Goal: Task Accomplishment & Management: Use online tool/utility

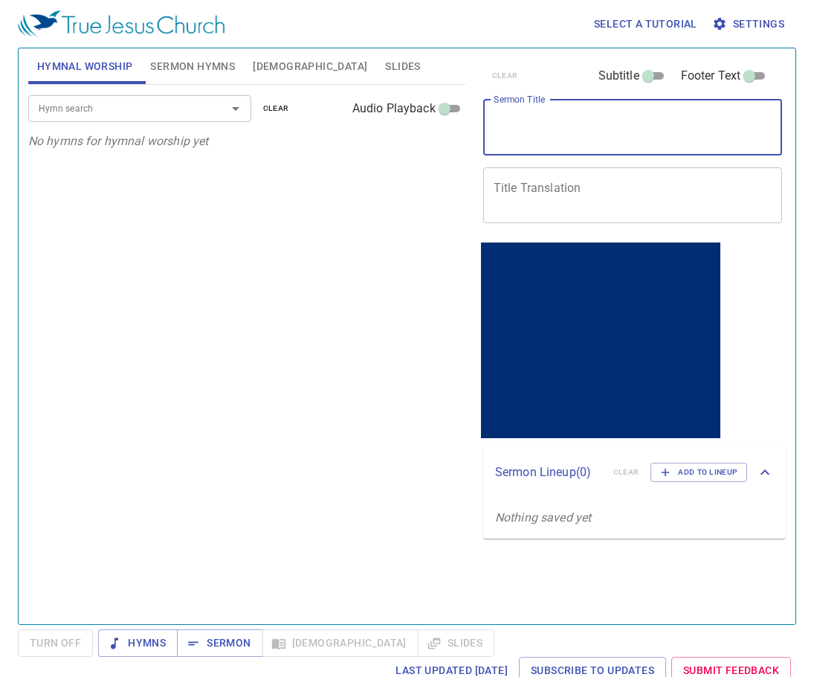
click at [521, 118] on textarea "Sermon Title" at bounding box center [633, 127] width 279 height 28
click at [553, 130] on textarea "Sermon Title" at bounding box center [633, 127] width 279 height 28
click at [527, 144] on div "x Sermon Title" at bounding box center [633, 128] width 300 height 56
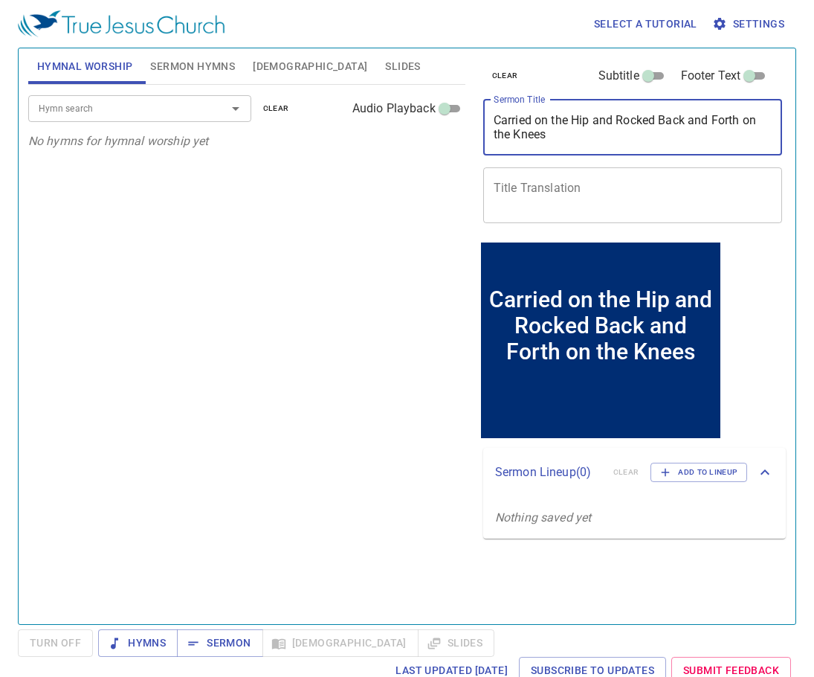
type textarea "Carried on the Hip and Rocked Back and Forth on the Knees"
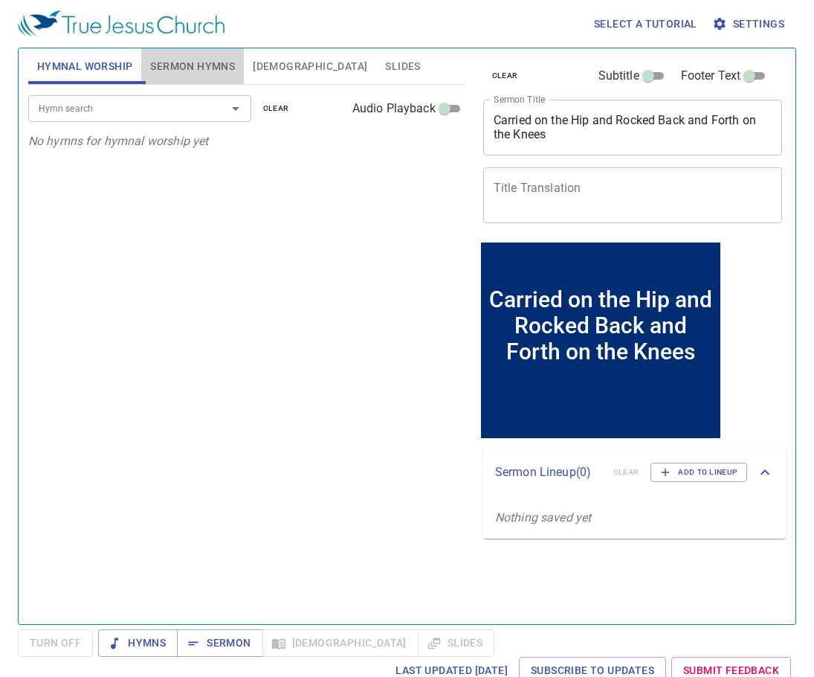
click at [180, 71] on span "Sermon Hymns" at bounding box center [192, 66] width 85 height 19
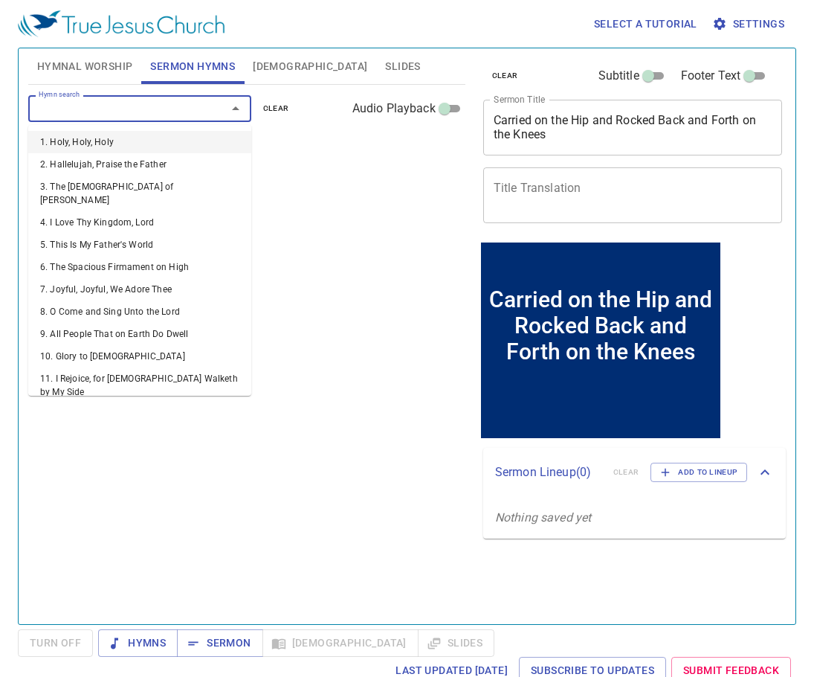
click at [119, 114] on input "Hymn search" at bounding box center [118, 108] width 170 height 17
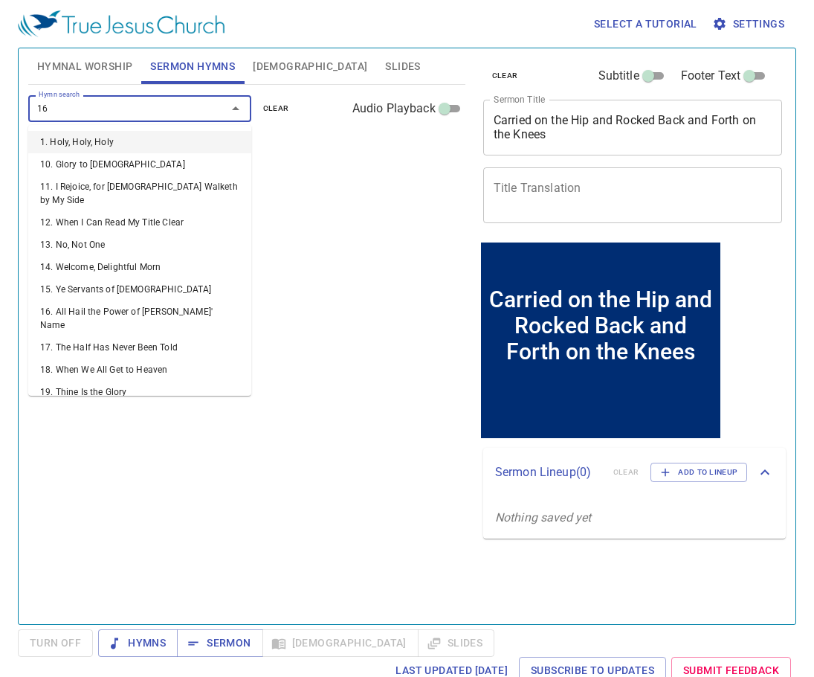
type input "165"
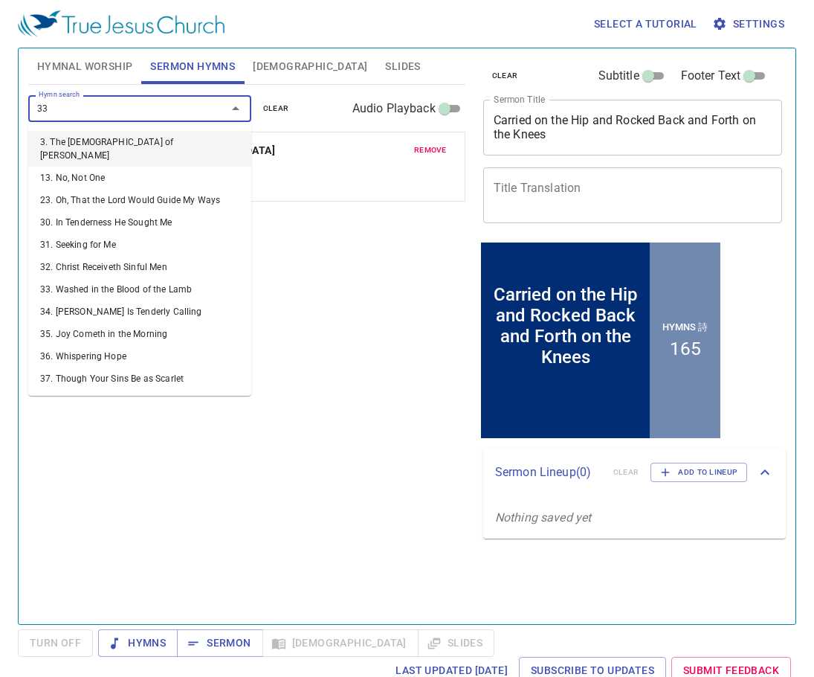
type input "330"
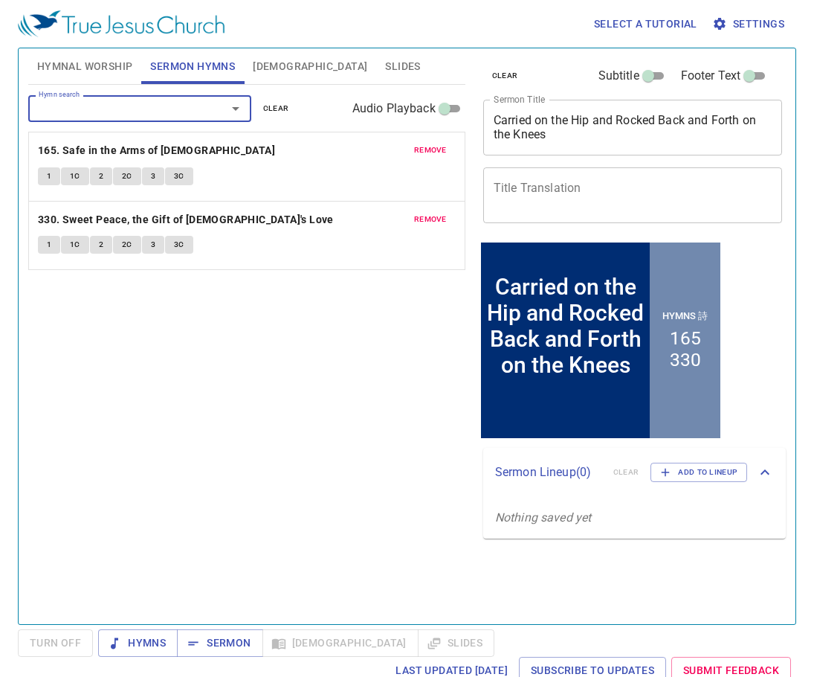
click at [385, 62] on span "Slides" at bounding box center [402, 66] width 35 height 19
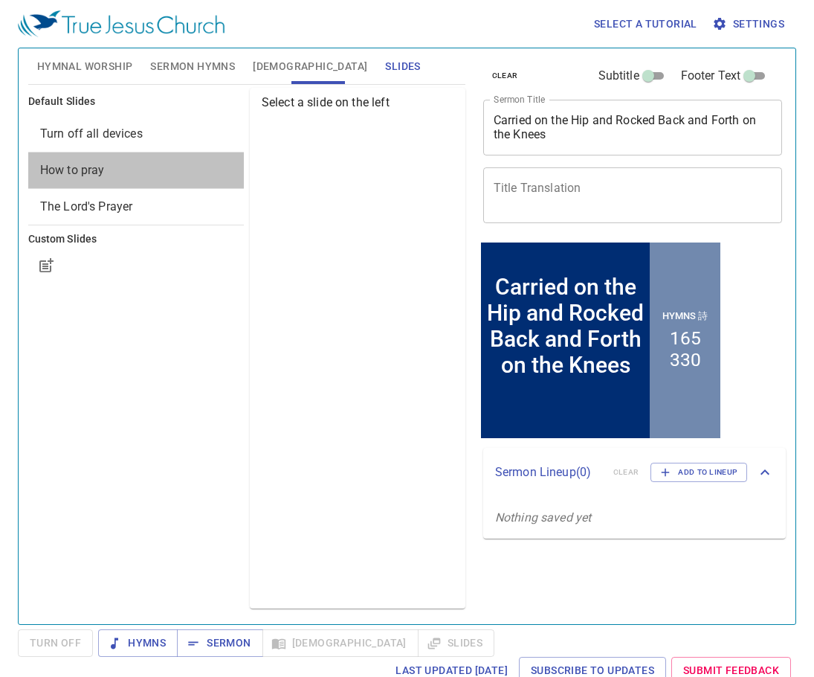
click at [171, 164] on span "How to pray" at bounding box center [136, 170] width 192 height 18
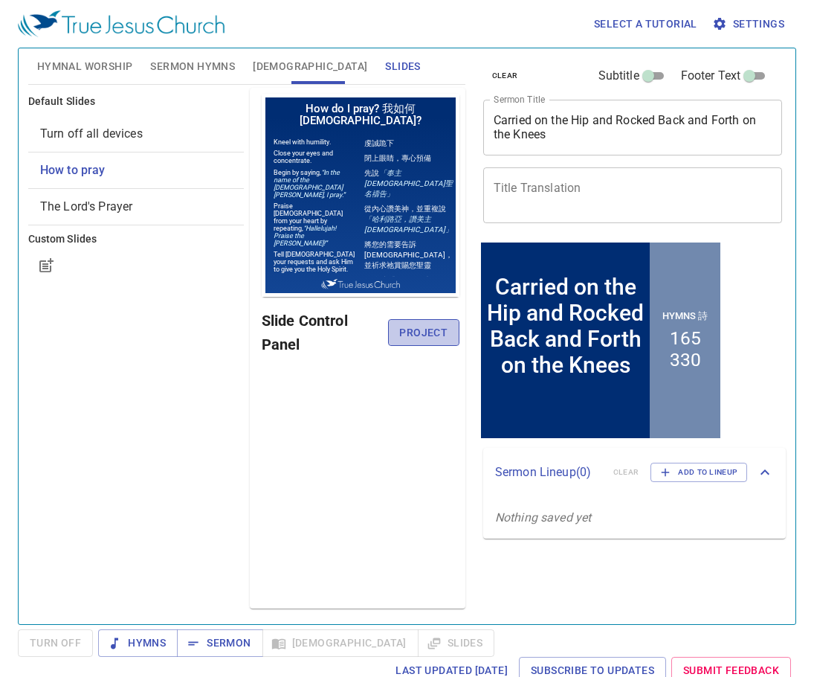
click at [413, 330] on span "Project" at bounding box center [424, 333] width 48 height 19
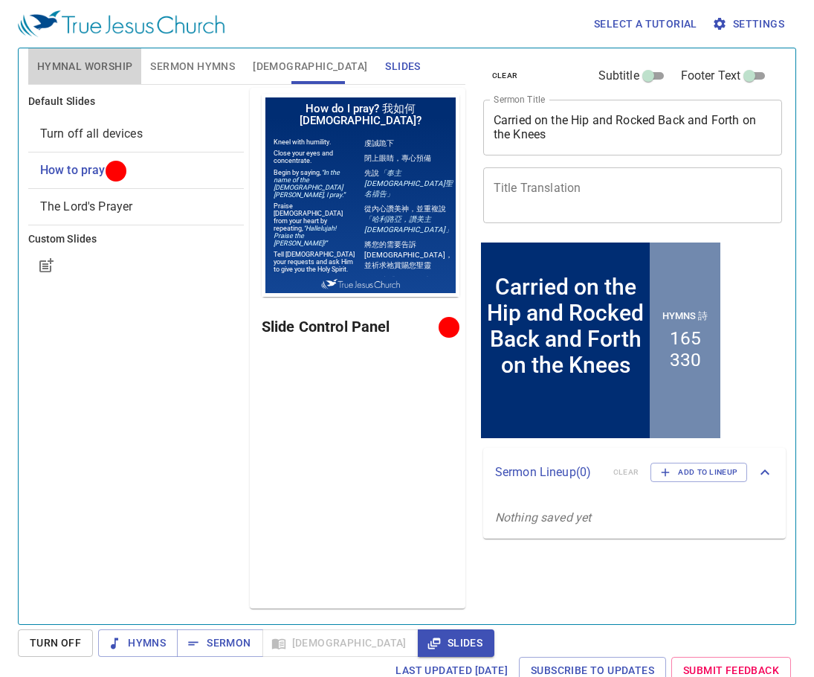
click at [100, 72] on span "Hymnal Worship" at bounding box center [85, 66] width 96 height 19
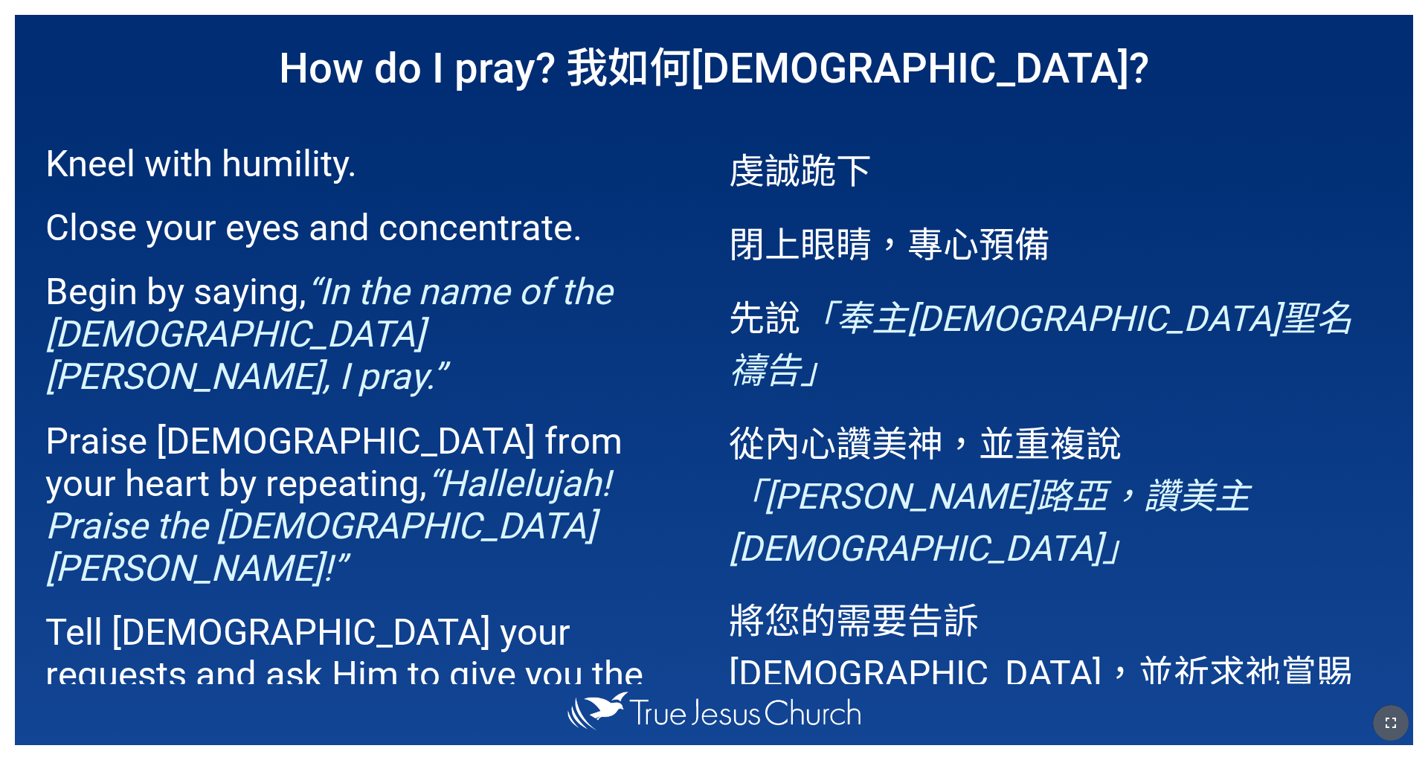
drag, startPoint x: 1395, startPoint y: 721, endPoint x: 788, endPoint y: 652, distance: 610.2
click at [594, 475] on icon "button" at bounding box center [1391, 723] width 18 height 18
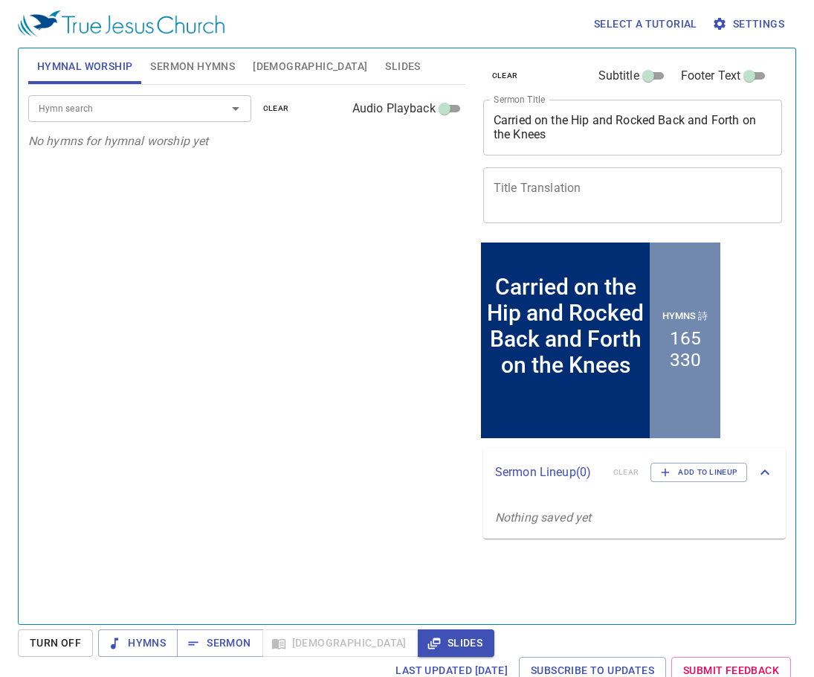
click at [568, 129] on textarea "Carried on the Hip and Rocked Back and Forth on the Knees" at bounding box center [633, 127] width 279 height 28
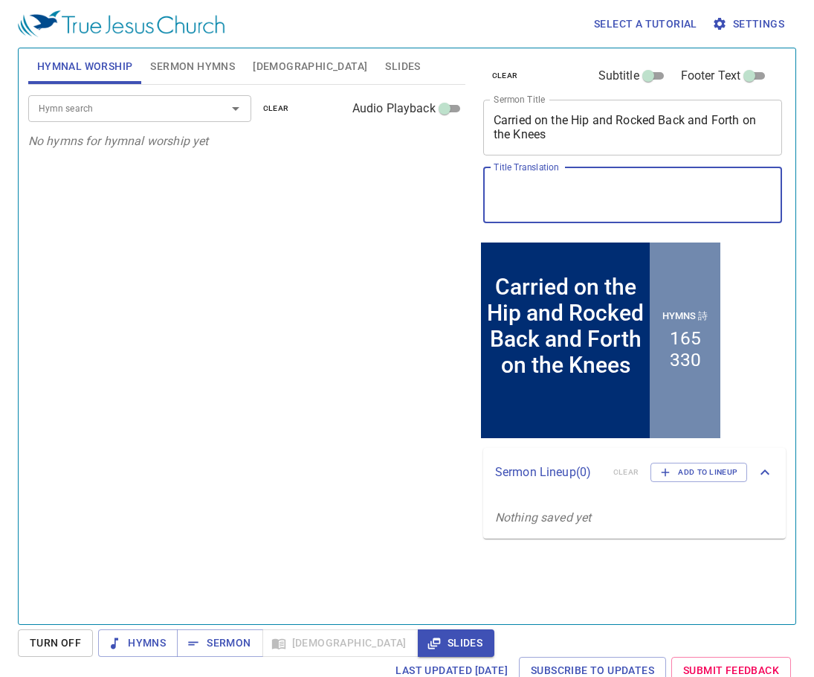
click at [556, 198] on textarea "Title Translation" at bounding box center [633, 195] width 279 height 28
click at [616, 204] on textarea "Title Translation" at bounding box center [633, 195] width 279 height 28
paste textarea "蒙 抱 在 肋 旁 ， 搖 弄 在 膝 上"
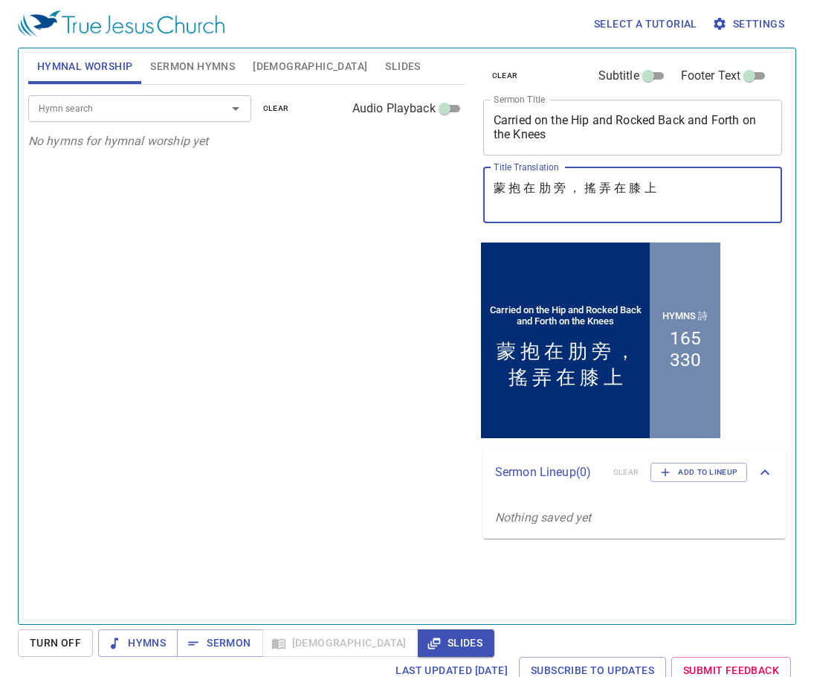
click at [512, 187] on textarea "蒙 抱 在 肋 旁 ， 搖 弄 在 膝 上" at bounding box center [633, 195] width 279 height 28
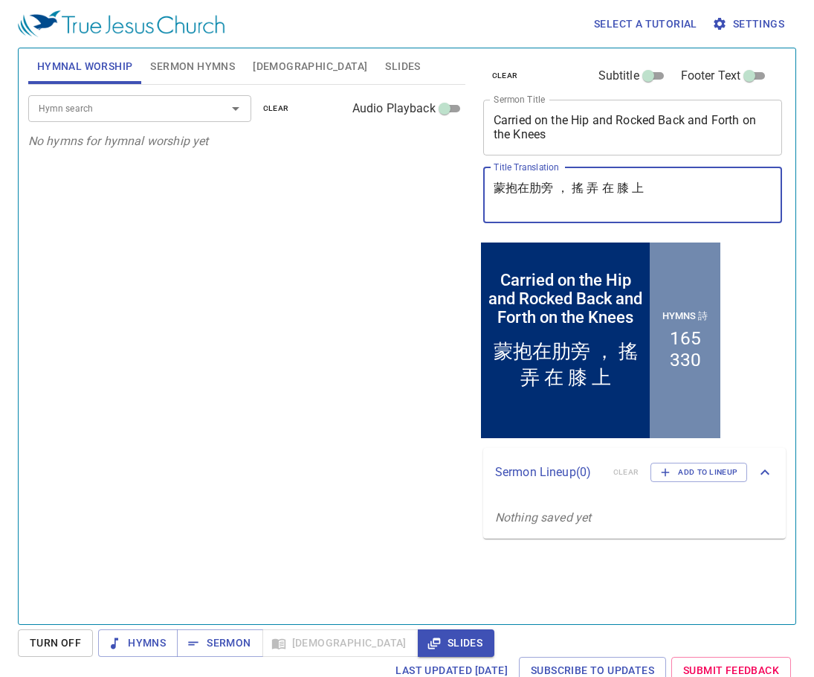
type textarea "蒙抱在肋旁， 搖 弄 在 膝 上"
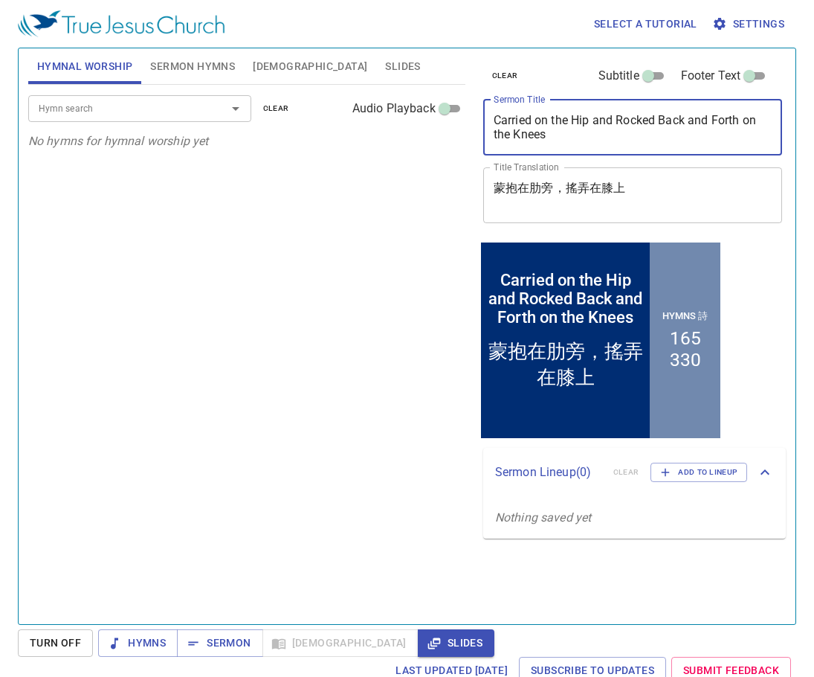
drag, startPoint x: 573, startPoint y: 139, endPoint x: 468, endPoint y: 123, distance: 106.0
click at [468, 123] on div "Hymnal Worship Sermon Hymns Bible Slides Hymn search Hymn search clear Audio Pl…" at bounding box center [407, 330] width 770 height 576
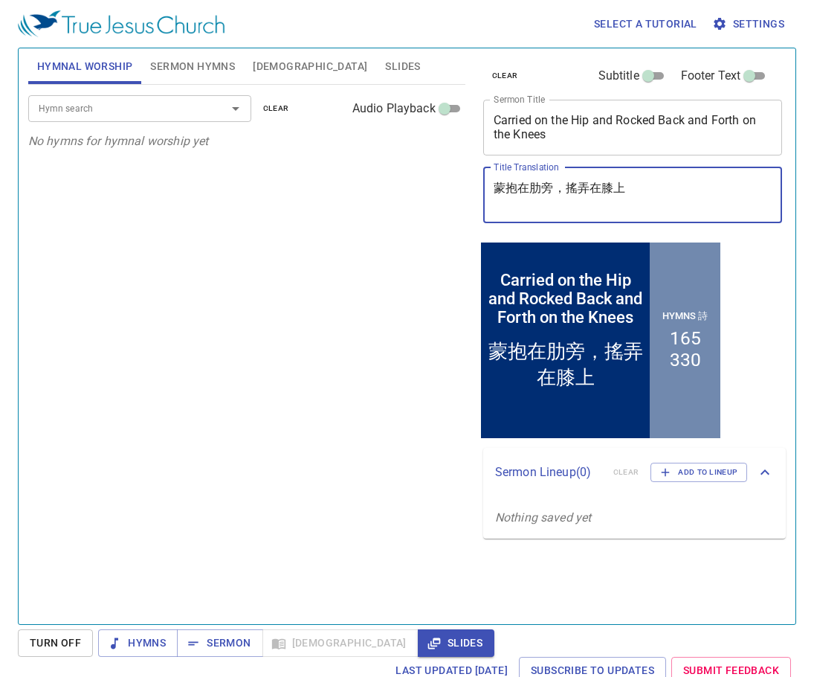
drag, startPoint x: 638, startPoint y: 193, endPoint x: 421, endPoint y: 196, distance: 217.2
click at [421, 196] on div "Hymnal Worship Sermon Hymns Bible Slides Hymn search Hymn search clear Audio Pl…" at bounding box center [407, 330] width 770 height 576
click at [140, 120] on div "Hymn search" at bounding box center [139, 108] width 223 height 26
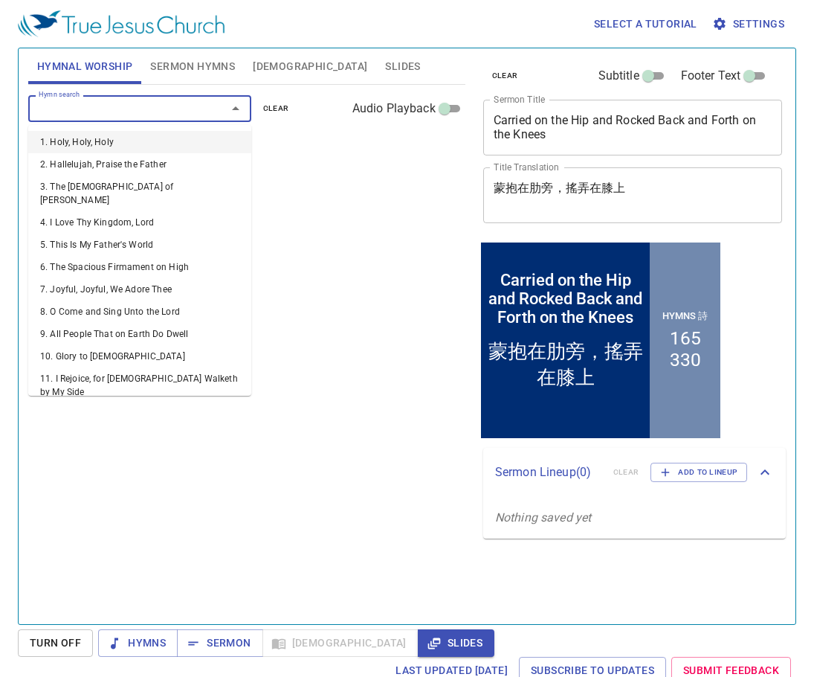
click at [132, 109] on input "Hymn search" at bounding box center [118, 108] width 170 height 17
type input "27"
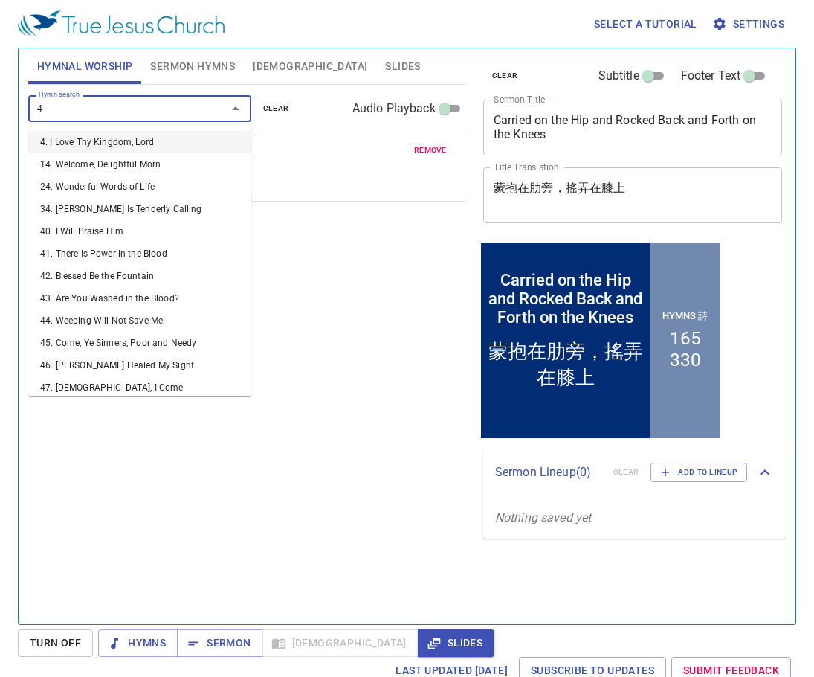
type input "44"
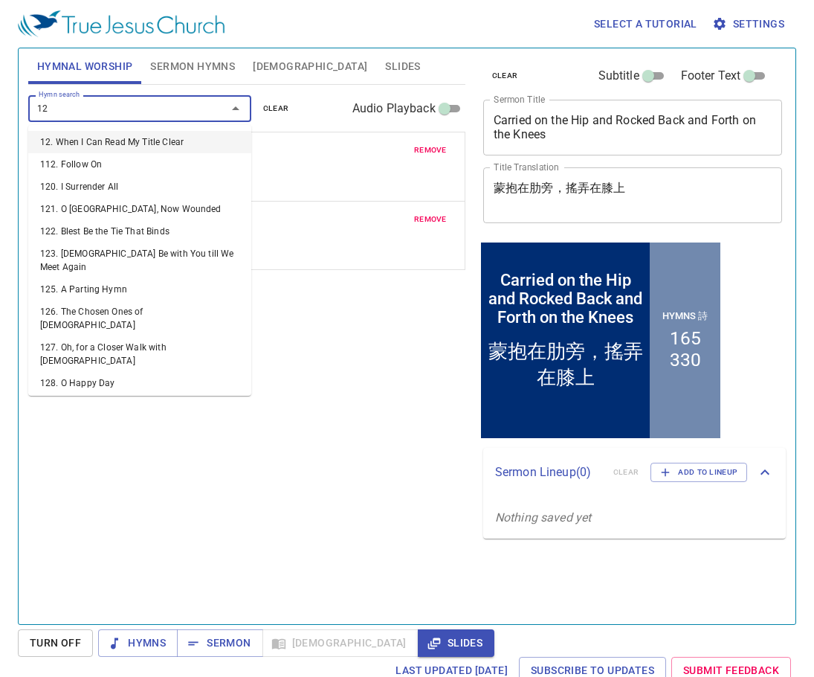
type input "129"
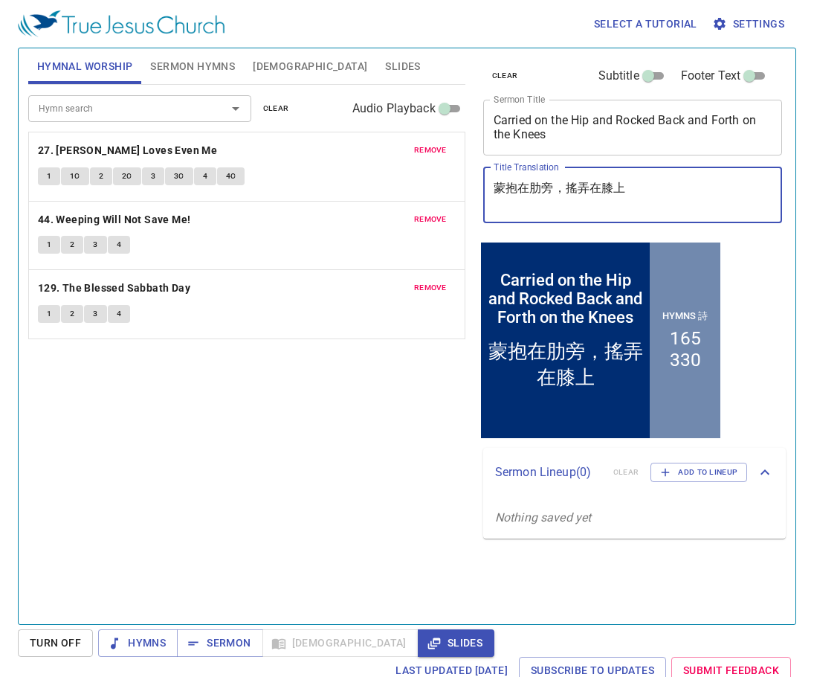
drag, startPoint x: 602, startPoint y: 188, endPoint x: 453, endPoint y: 190, distance: 148.8
click at [453, 190] on div "Hymnal Worship Sermon Hymns [DEMOGRAPHIC_DATA] Slides Hymn search Hymn search c…" at bounding box center [407, 330] width 770 height 576
click at [576, 203] on textarea "蒙抱在肋旁，搖弄在膝上" at bounding box center [633, 195] width 279 height 28
click at [681, 188] on textarea "蒙抱在肋旁，搖弄在膝上" at bounding box center [633, 195] width 279 height 28
paste textarea "蒙抱在肋旁，搖弄在膝上"
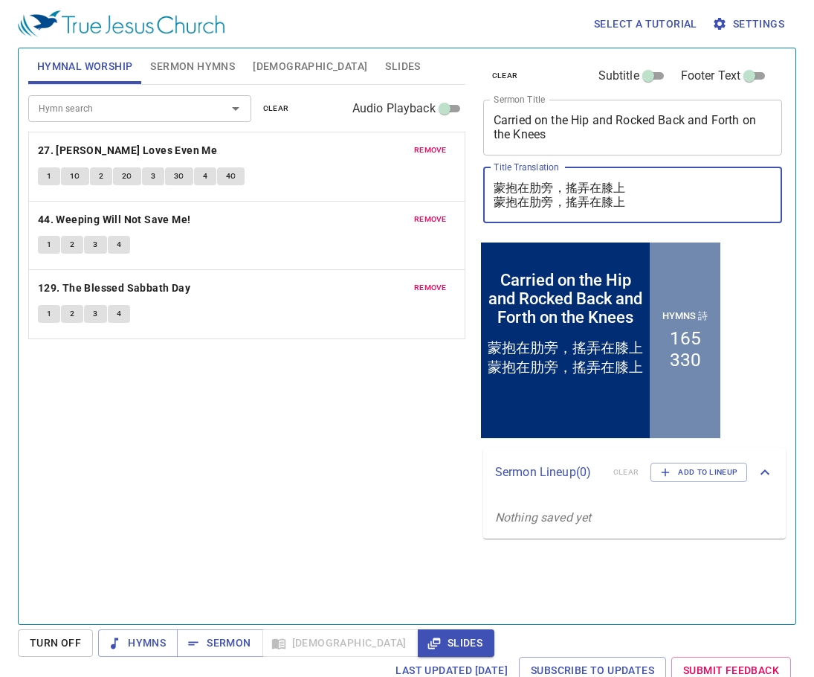
drag, startPoint x: 637, startPoint y: 205, endPoint x: 491, endPoint y: 205, distance: 145.8
click at [491, 205] on div "蒙抱在肋旁，搖弄在膝上 蒙抱在肋旁，搖弄在膝上 x Title Translation" at bounding box center [633, 195] width 300 height 56
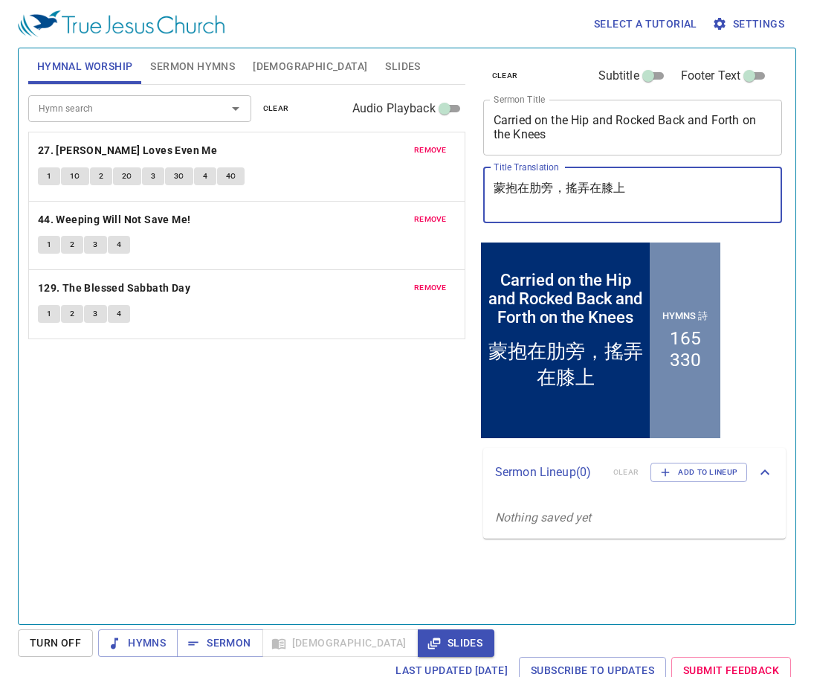
type textarea "蒙抱在肋旁，搖弄在膝上"
click at [336, 443] on div "Hymn search Hymn search clear Audio Playback remove 27. [PERSON_NAME] Loves Eve…" at bounding box center [246, 348] width 437 height 527
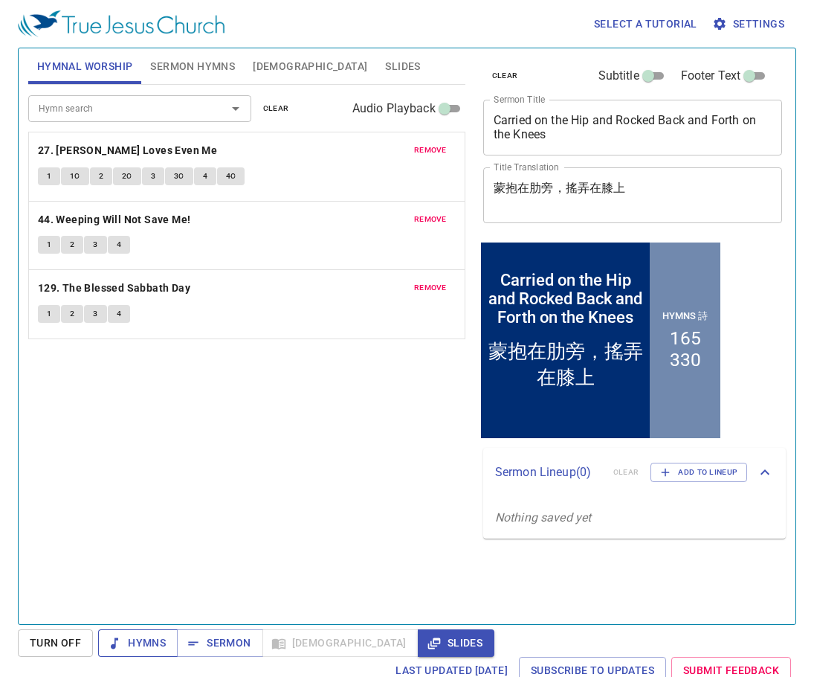
click at [142, 639] on span "Hymns" at bounding box center [138, 643] width 56 height 19
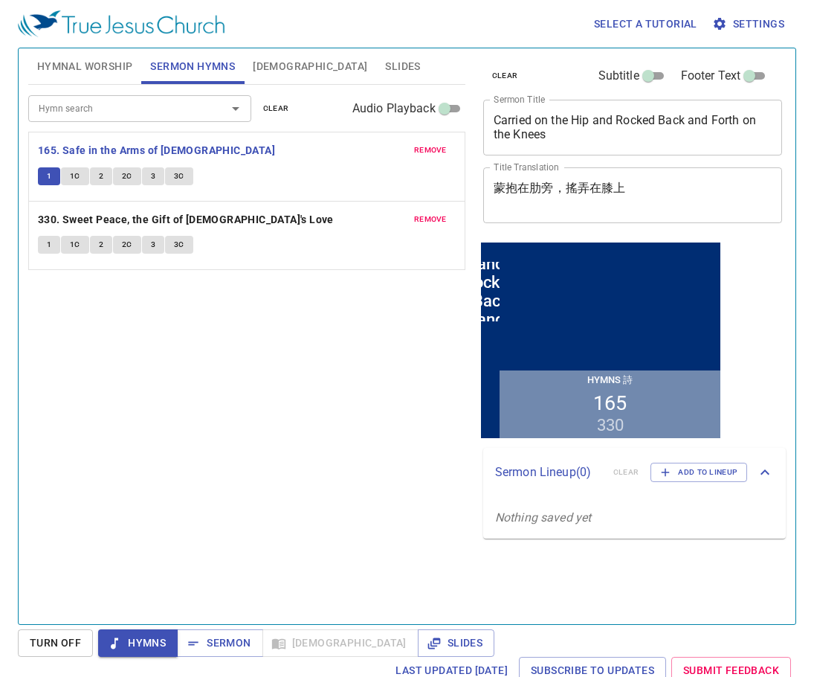
click at [240, 181] on div "1 1C 2 2C 3 3C" at bounding box center [247, 178] width 418 height 22
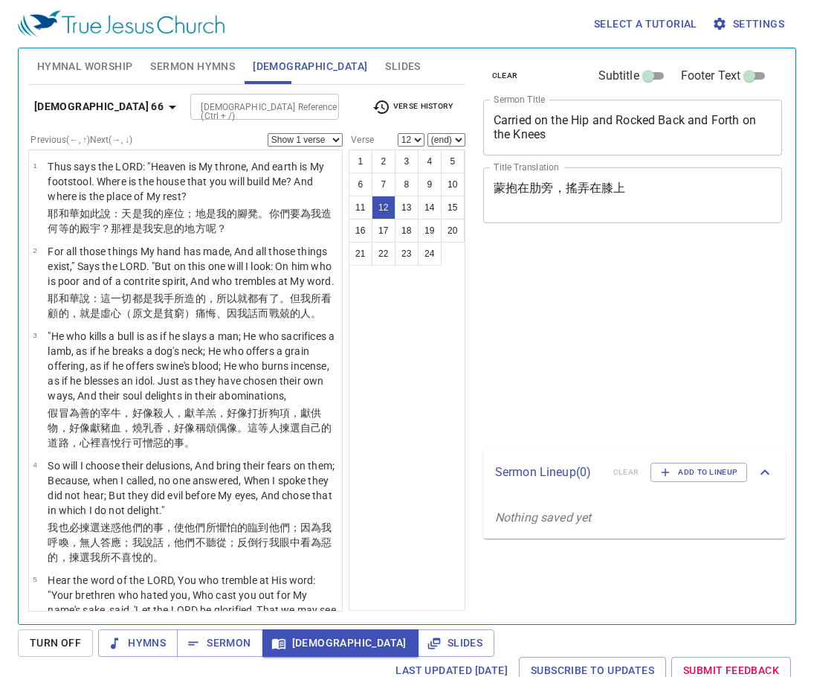
select select "12"
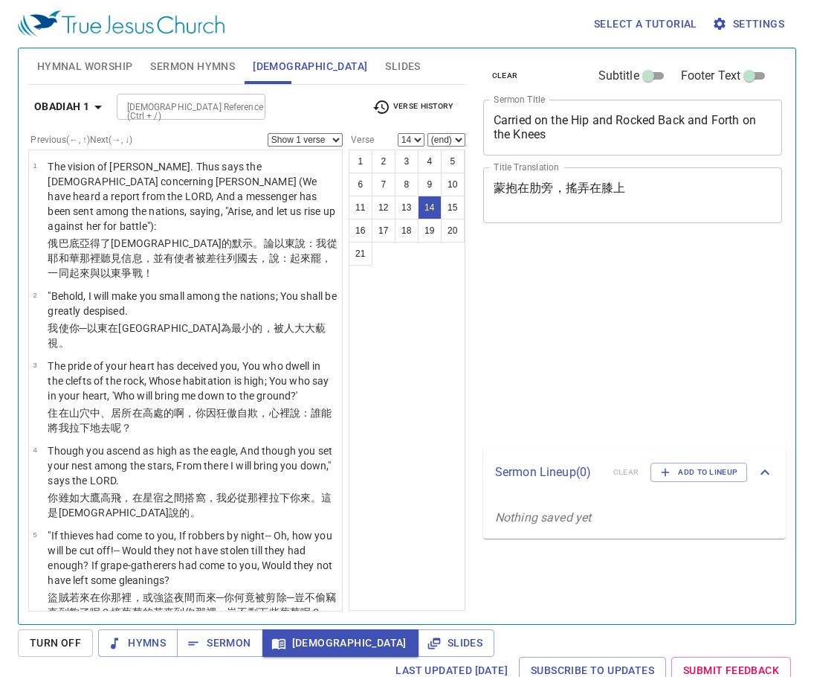
select select "14"
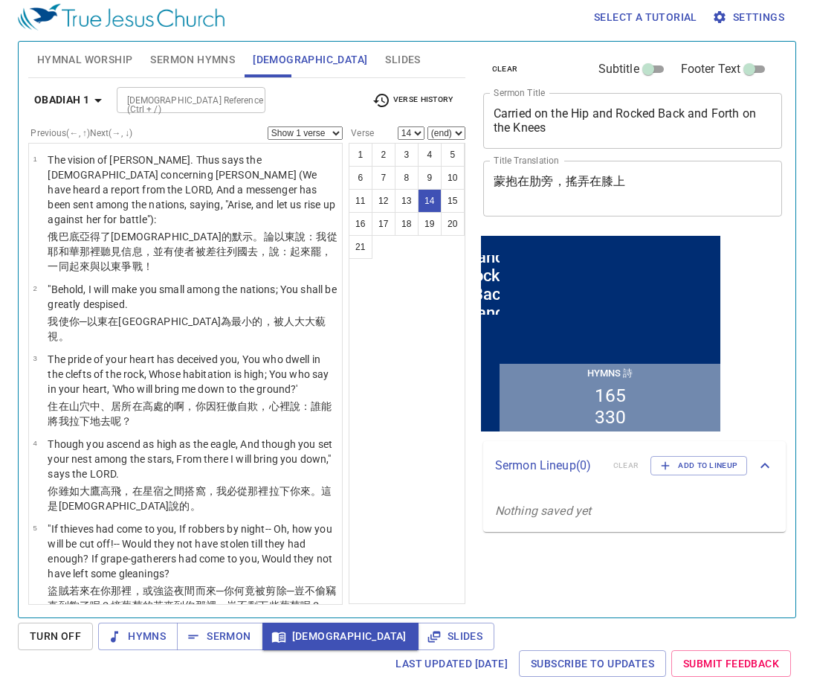
scroll to position [833, 0]
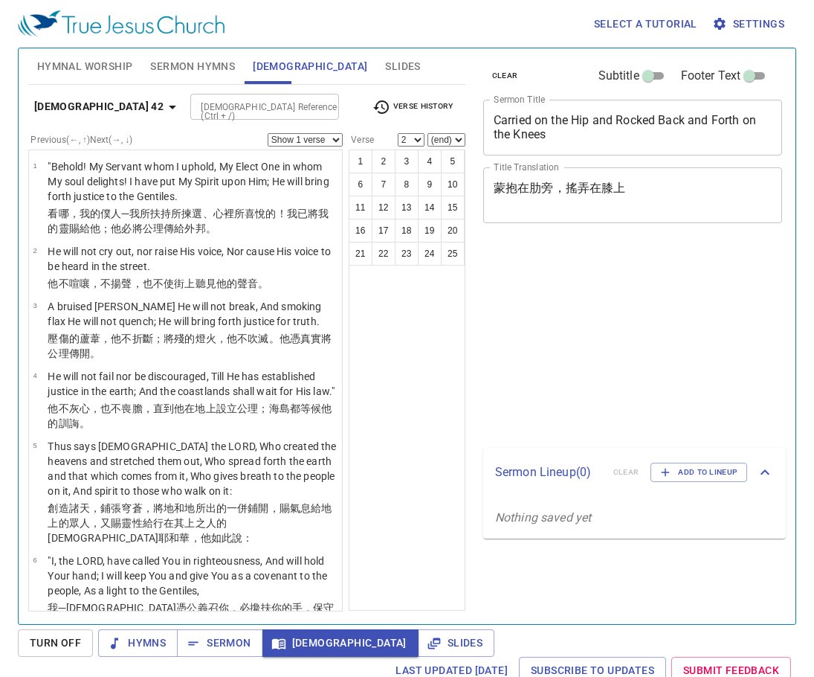
select select "2"
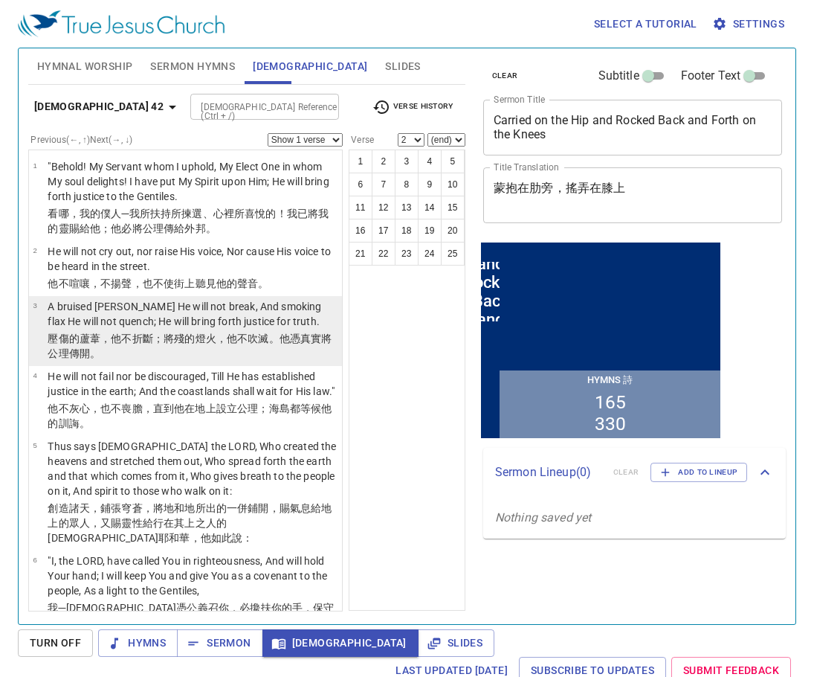
scroll to position [7, 0]
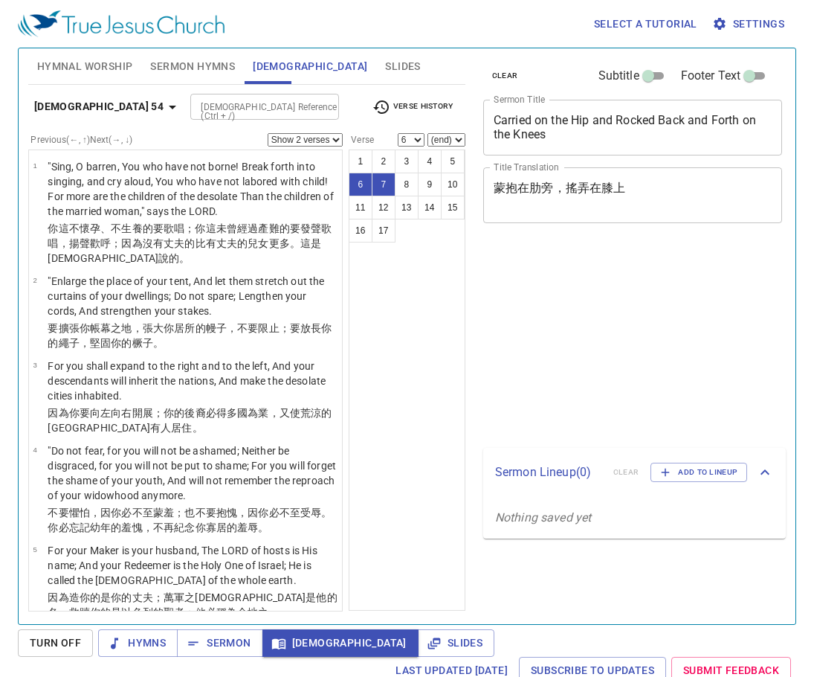
select select "2"
select select "6"
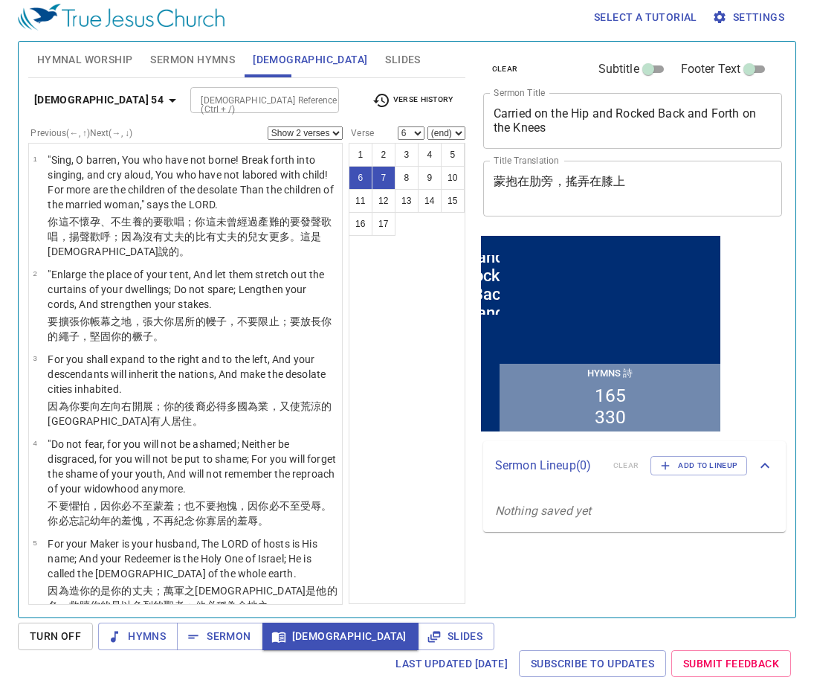
scroll to position [223, 0]
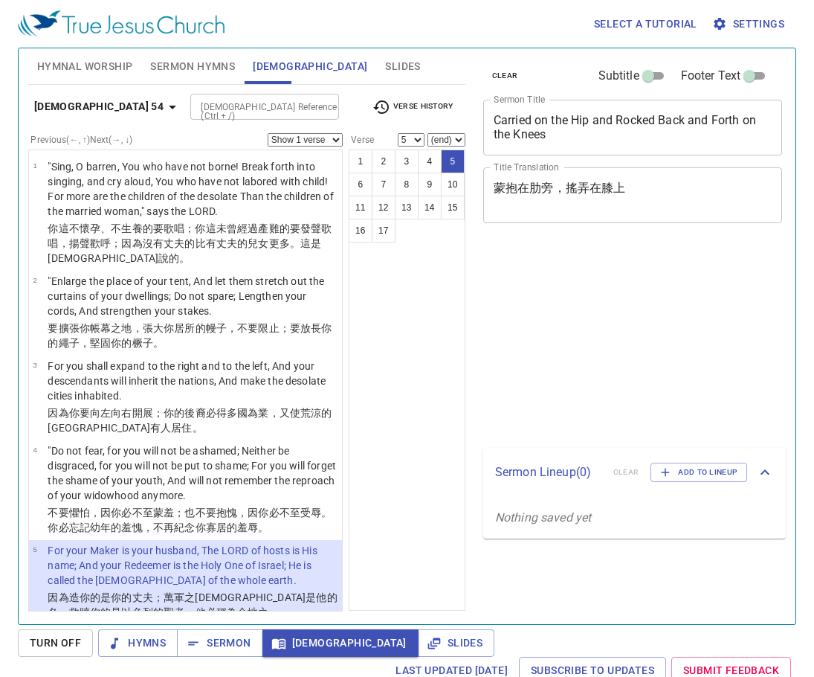
select select "5"
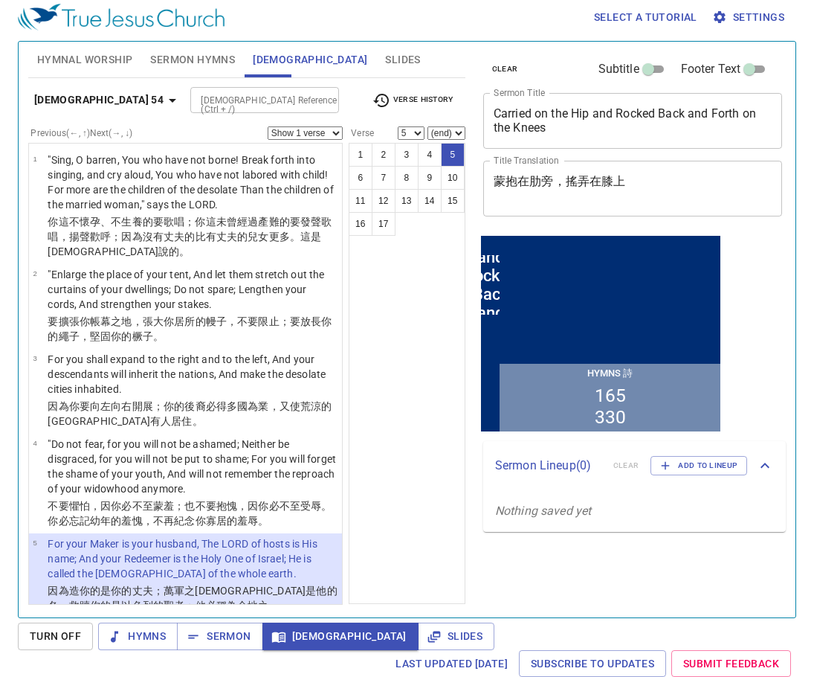
scroll to position [223, 0]
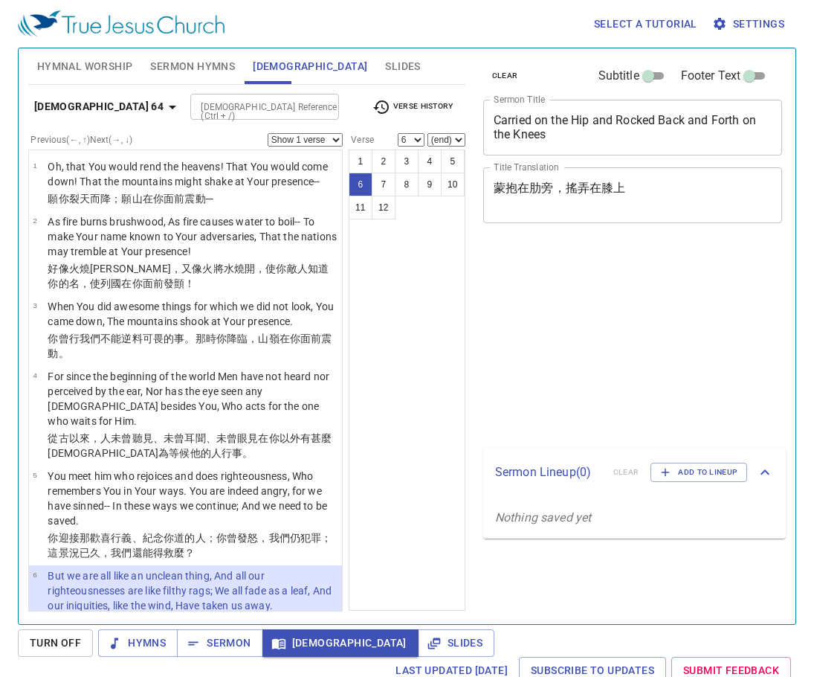
select select "6"
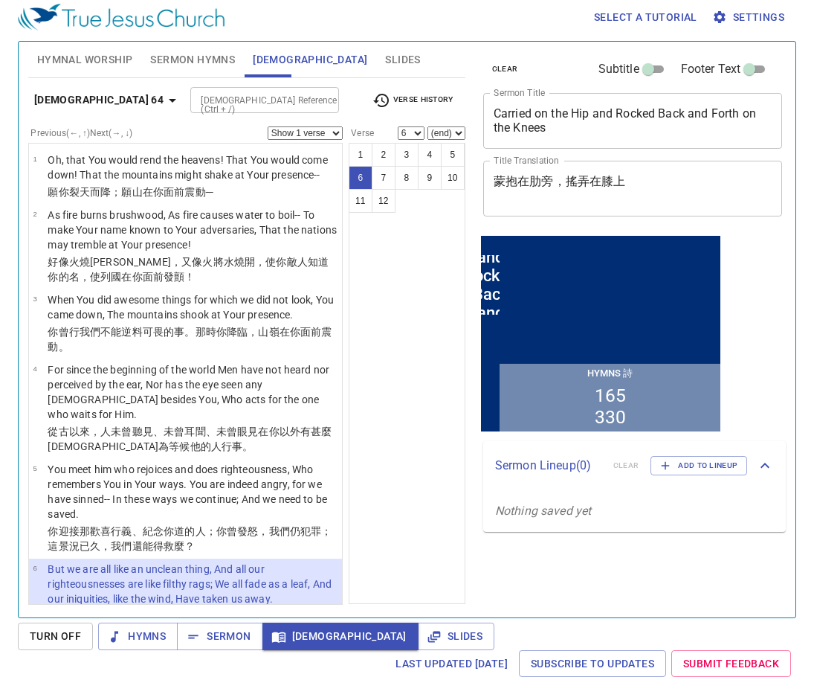
scroll to position [228, 0]
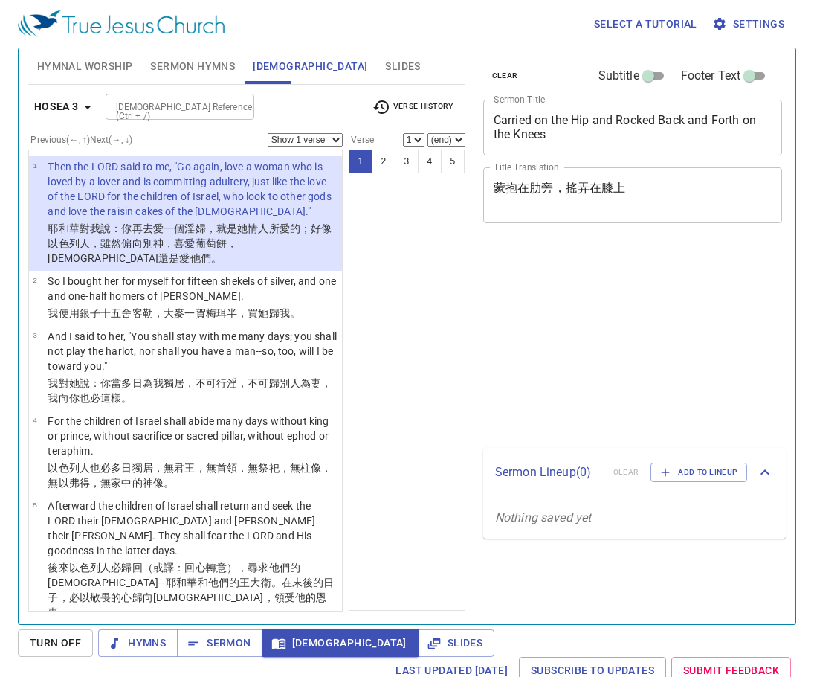
scroll to position [7, 0]
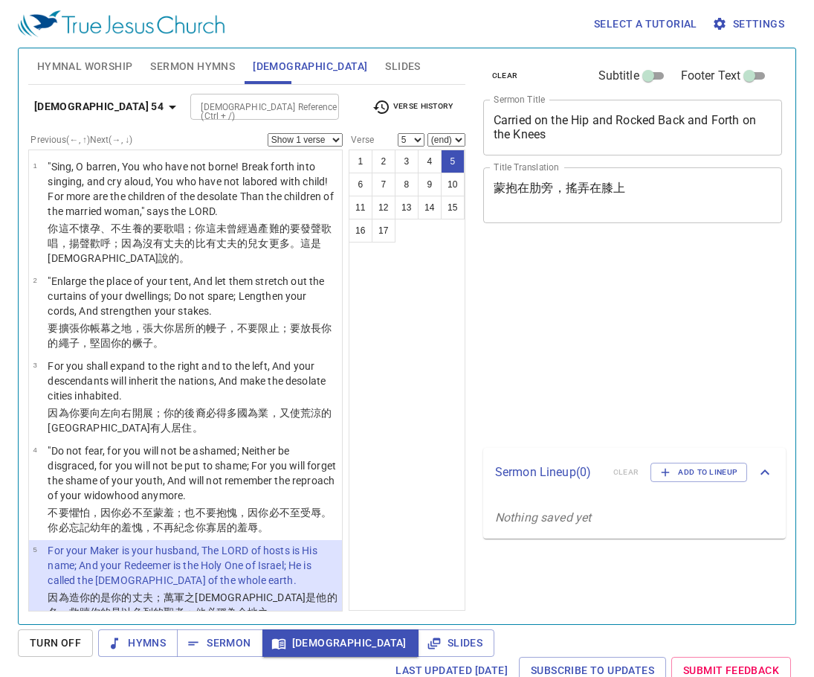
select select "5"
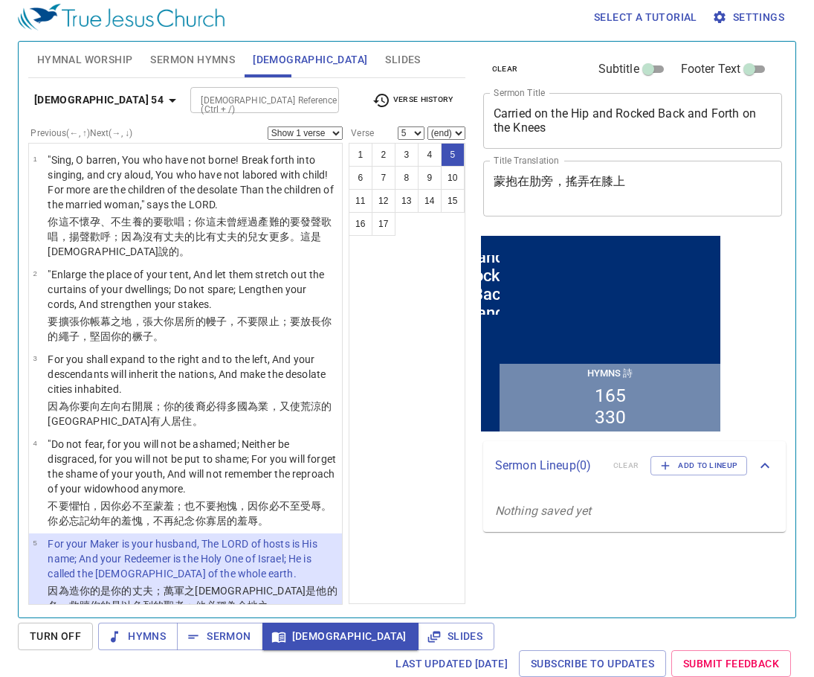
scroll to position [110, 0]
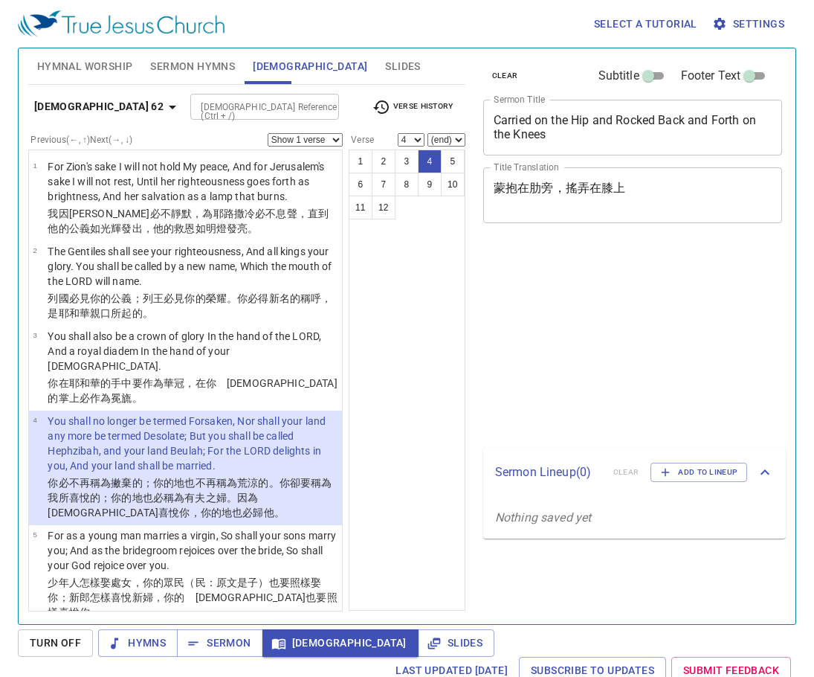
select select "4"
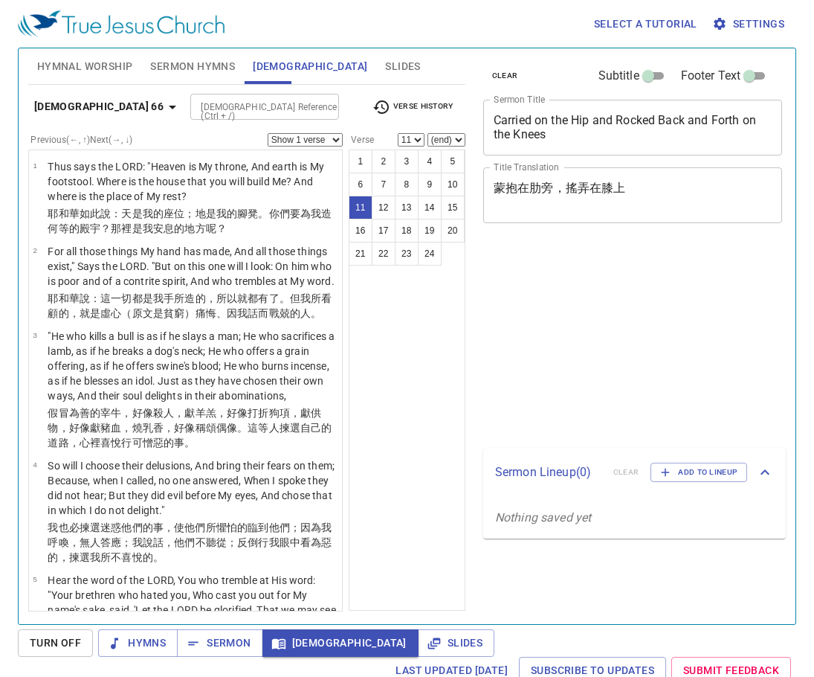
select select "11"
select select "20"
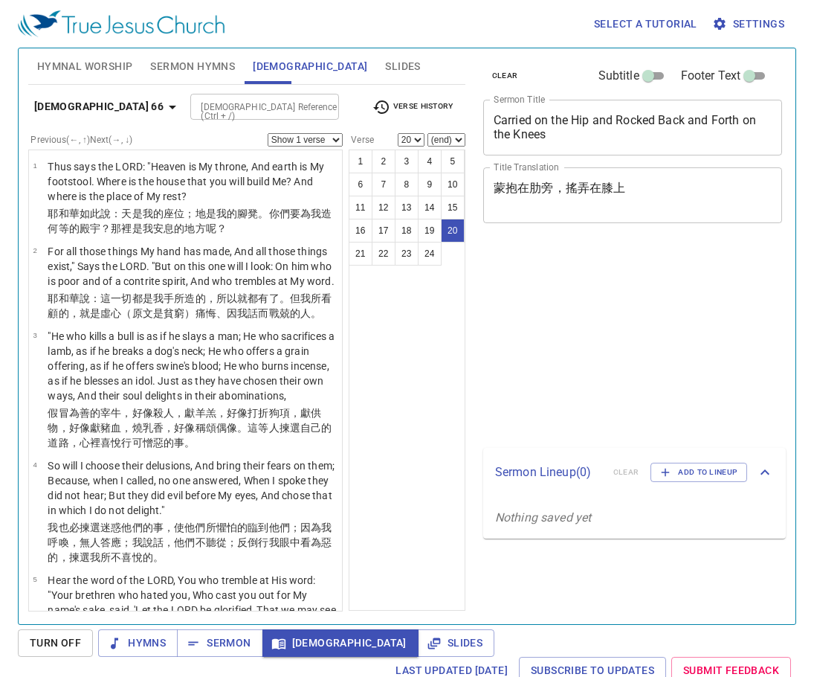
scroll to position [7, 0]
